Goal: Navigation & Orientation: Find specific page/section

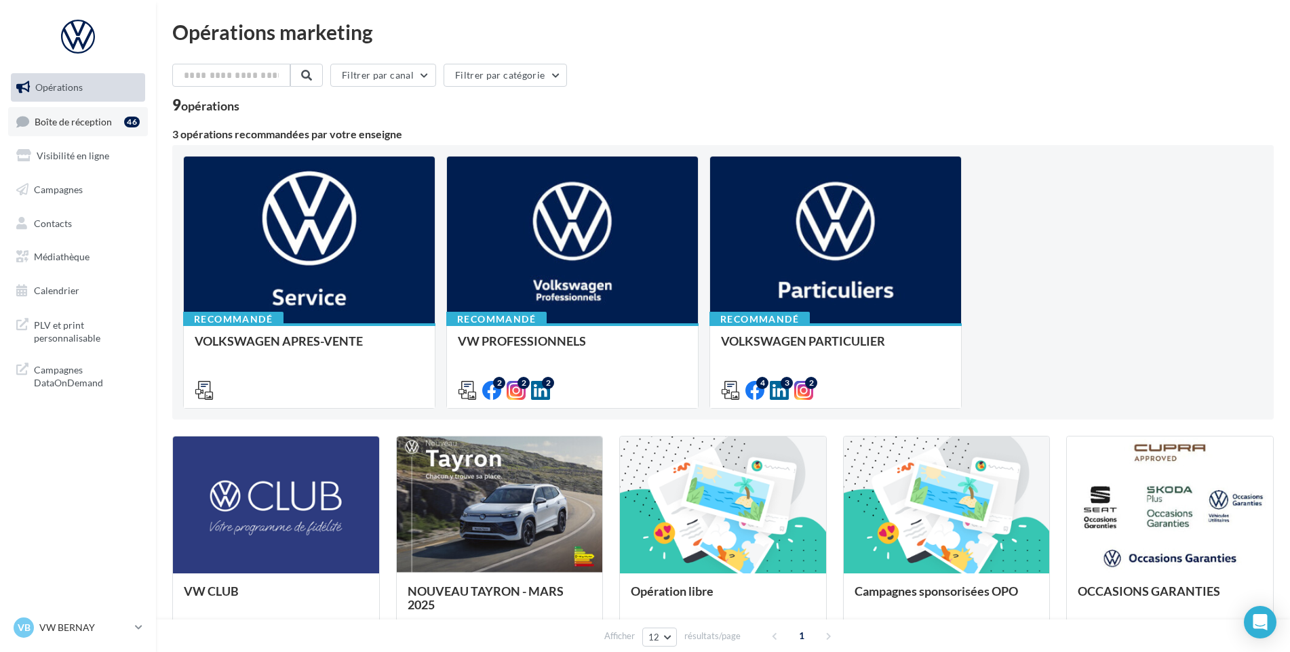
click at [71, 126] on span "Boîte de réception" at bounding box center [73, 121] width 77 height 12
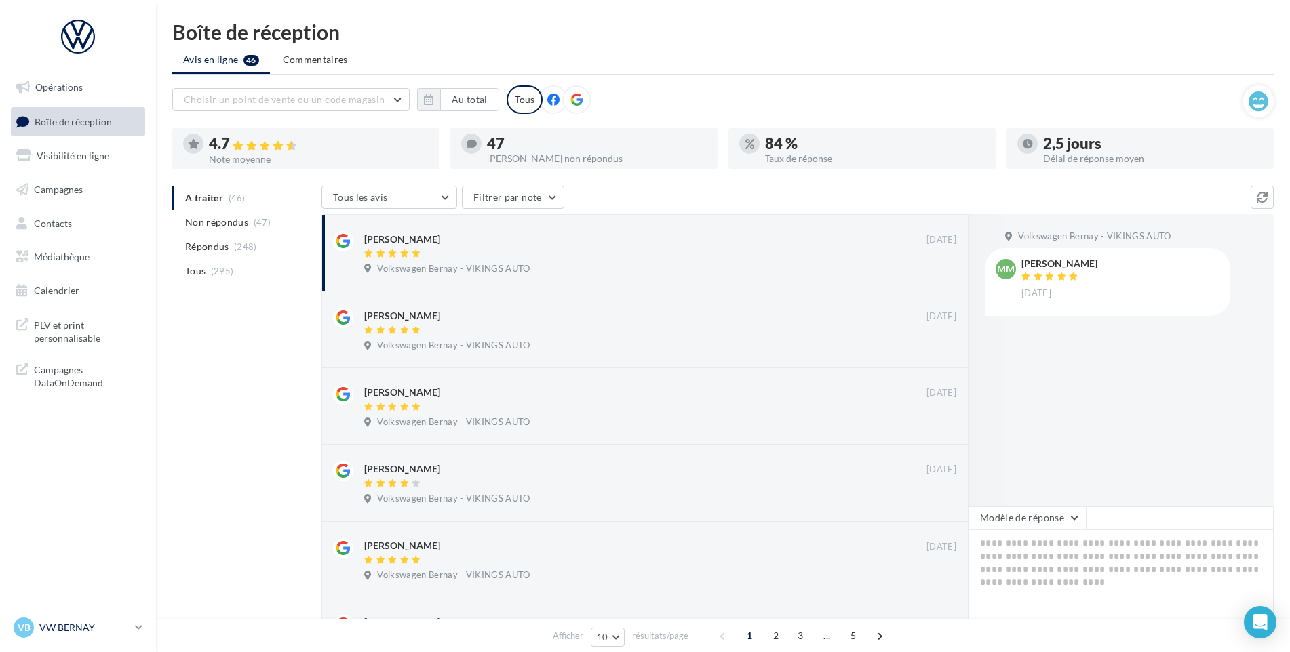
click at [61, 629] on p "VW BERNAY" at bounding box center [84, 628] width 90 height 14
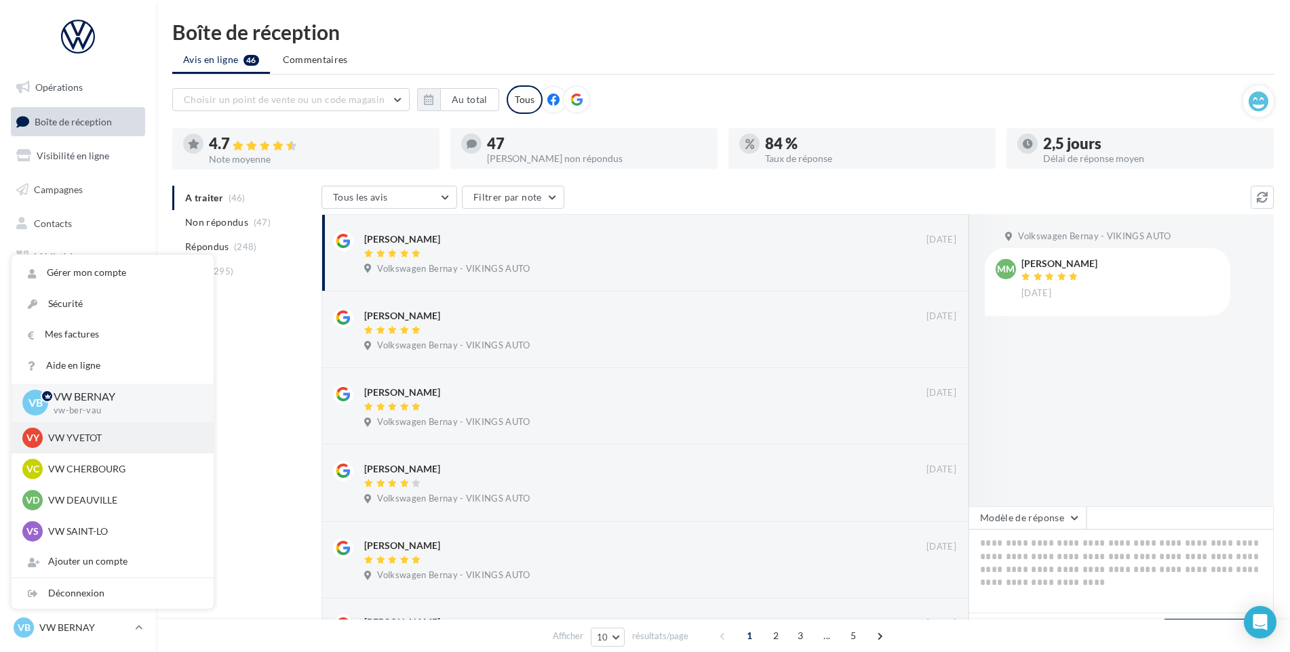
click at [82, 436] on p "VW YVETOT" at bounding box center [122, 438] width 149 height 14
